Goal: Entertainment & Leisure: Consume media (video, audio)

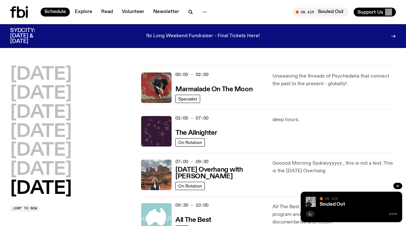
click at [24, 12] on icon at bounding box center [21, 11] width 8 height 11
